Goal: Task Accomplishment & Management: Manage account settings

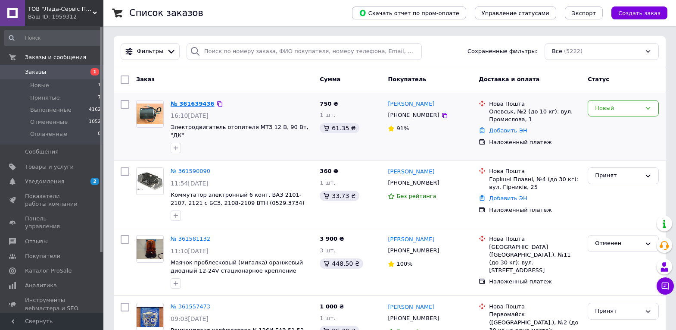
click at [200, 106] on link "№ 361639436" at bounding box center [193, 103] width 44 height 6
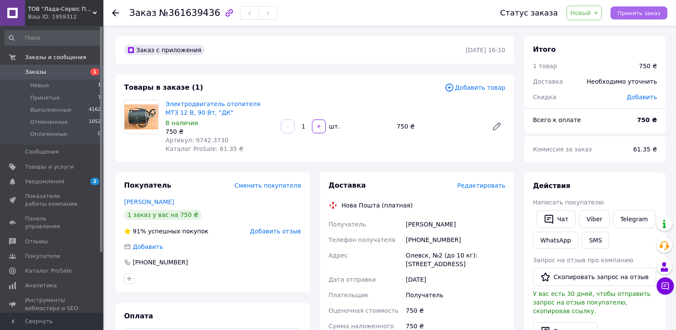
click at [635, 11] on span "Принять заказ" at bounding box center [639, 13] width 43 height 6
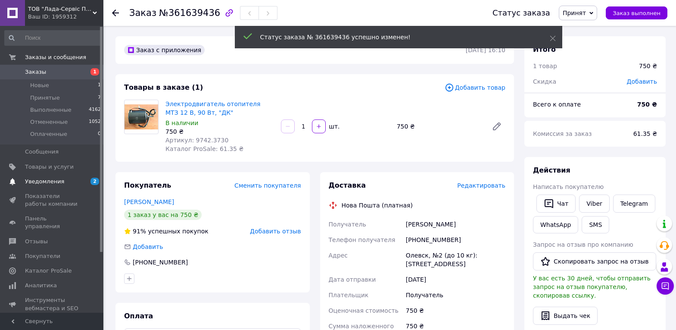
click at [53, 179] on span "Уведомления" at bounding box center [44, 182] width 39 height 8
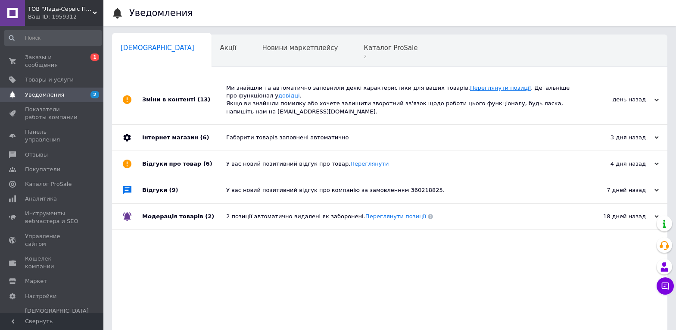
click at [470, 87] on link "Переглянути позиції" at bounding box center [500, 87] width 61 height 6
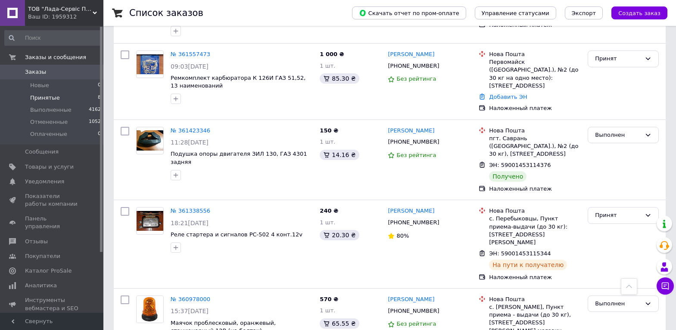
scroll to position [259, 0]
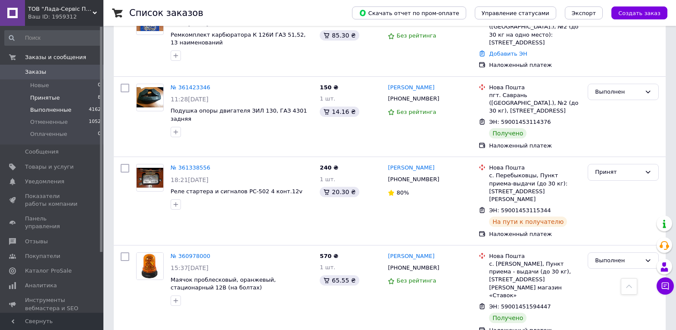
click at [48, 111] on span "Выполненные" at bounding box center [50, 110] width 41 height 8
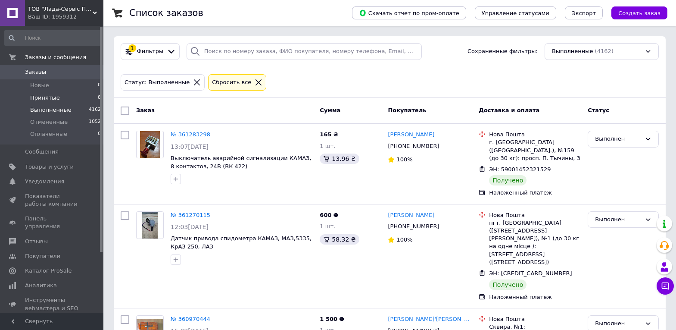
click at [50, 98] on span "Принятые" at bounding box center [45, 98] width 30 height 8
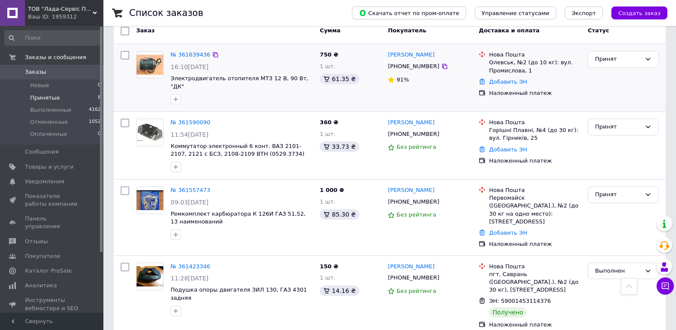
scroll to position [77, 0]
